Goal: Task Accomplishment & Management: Manage account settings

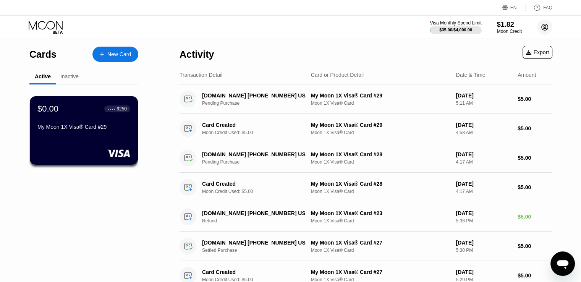
click at [545, 28] on circle at bounding box center [544, 26] width 15 height 15
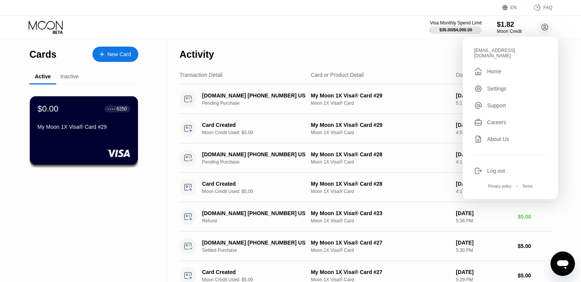
click at [506, 84] on div "Settings" at bounding box center [510, 88] width 73 height 8
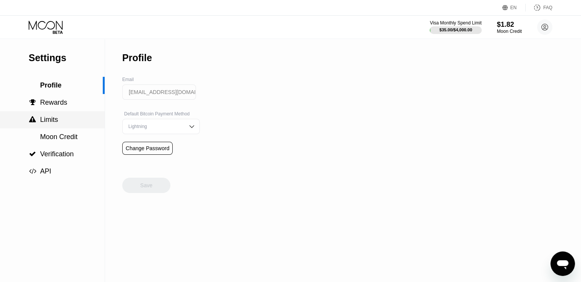
click at [50, 121] on span "Limits" at bounding box center [49, 120] width 18 height 8
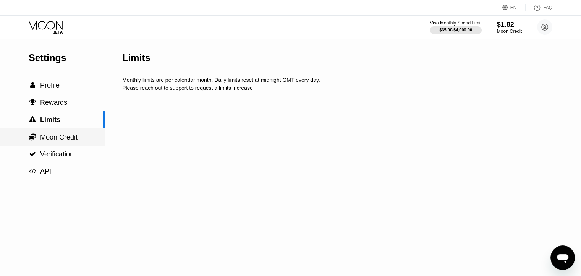
click at [53, 139] on span "Moon Credit" at bounding box center [58, 137] width 37 height 8
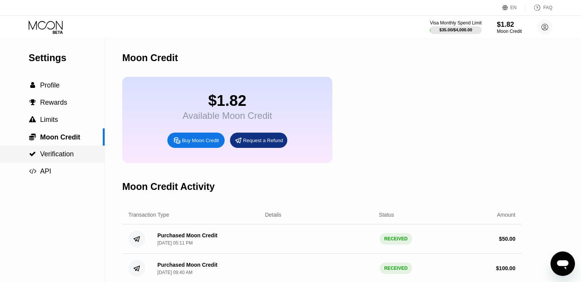
click at [52, 154] on span "Verification" at bounding box center [57, 154] width 34 height 8
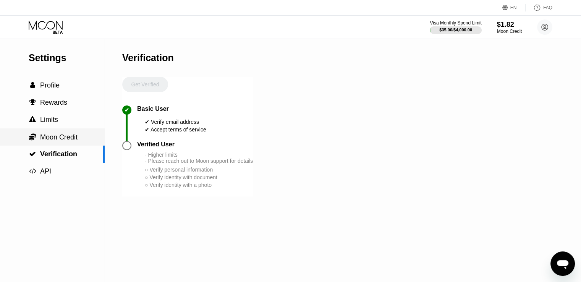
click at [55, 139] on span "Moon Credit" at bounding box center [58, 137] width 37 height 8
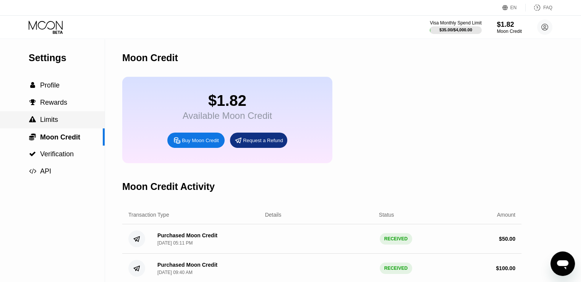
click at [60, 117] on div " Limits" at bounding box center [52, 120] width 105 height 8
